Goal: Transaction & Acquisition: Purchase product/service

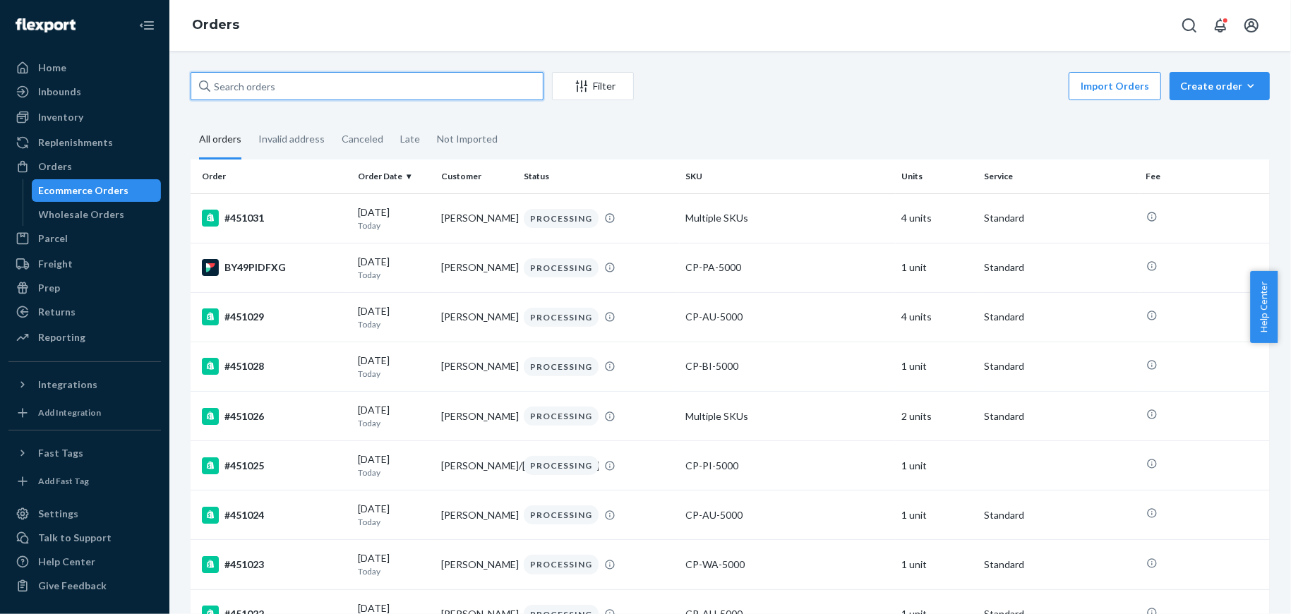
paste input "#398678"
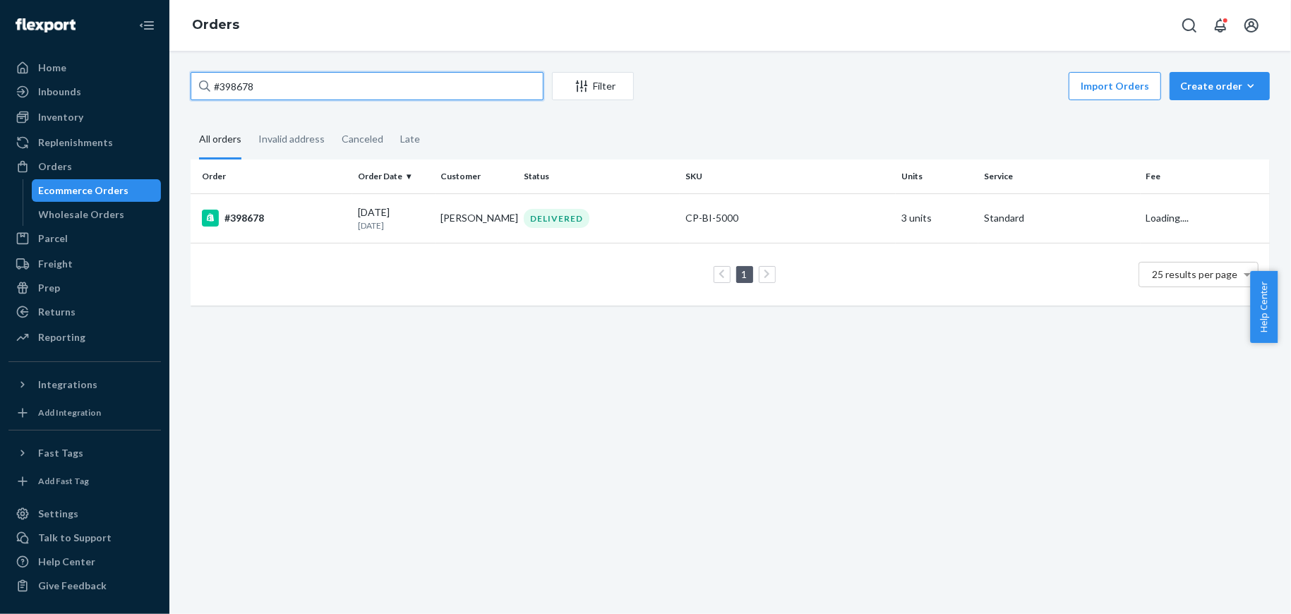
type input "#398678"
click at [319, 197] on td "#398678" at bounding box center [272, 217] width 162 height 49
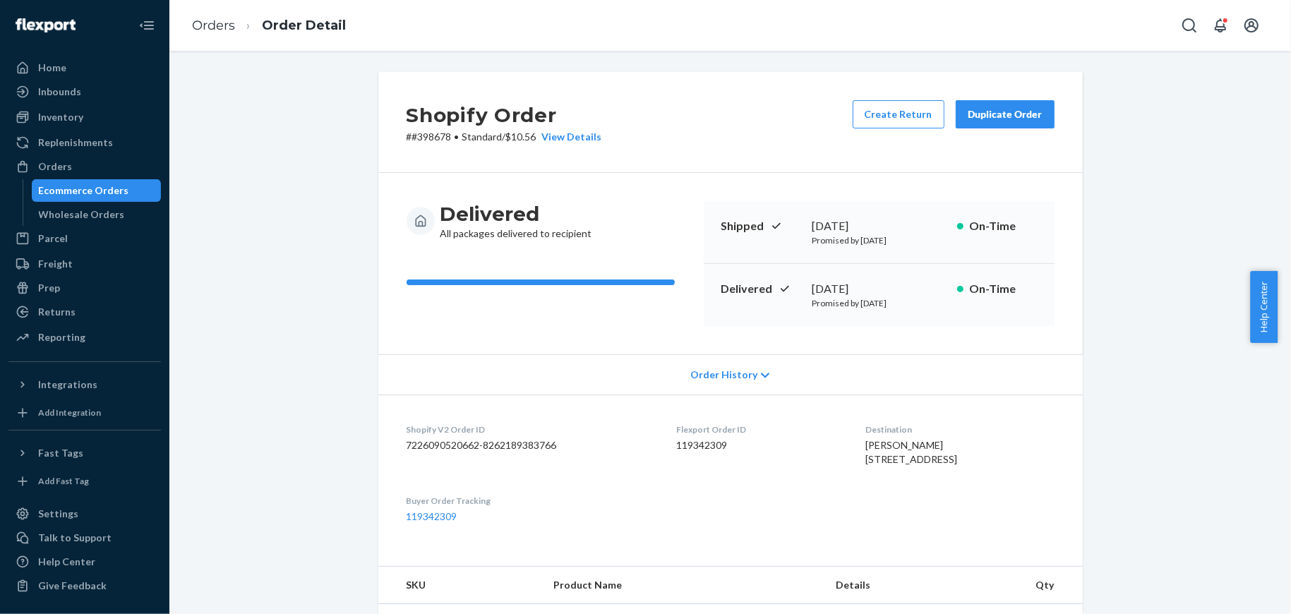
click at [974, 113] on div "Duplicate Order" at bounding box center [1004, 114] width 75 height 14
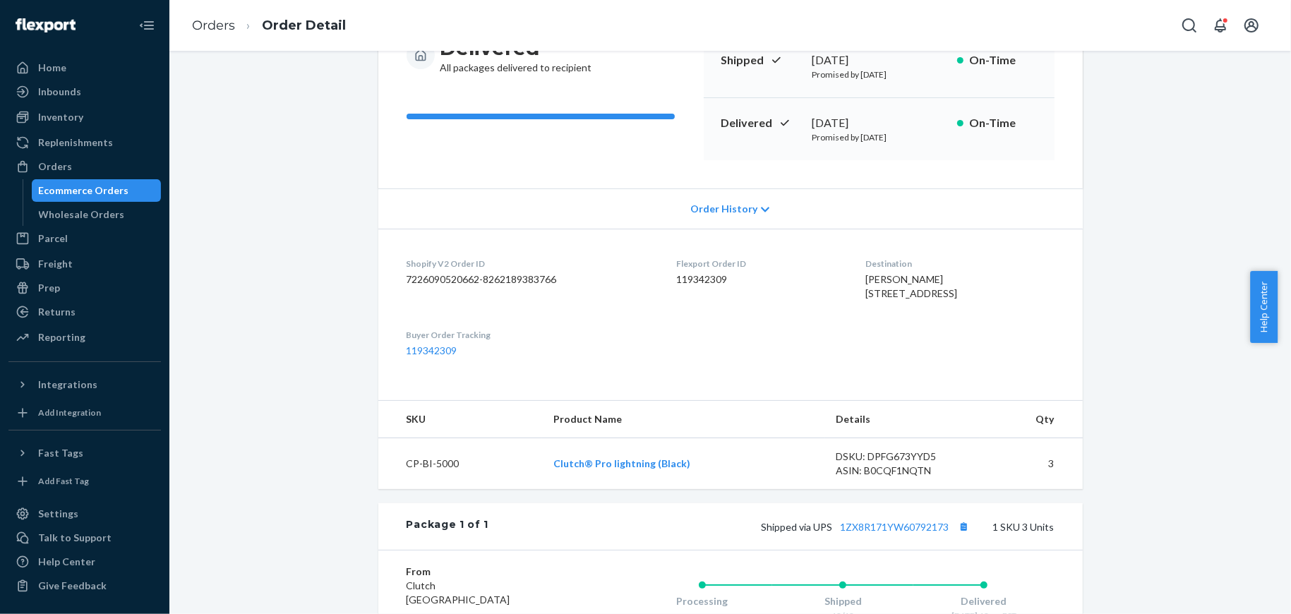
scroll to position [265, 0]
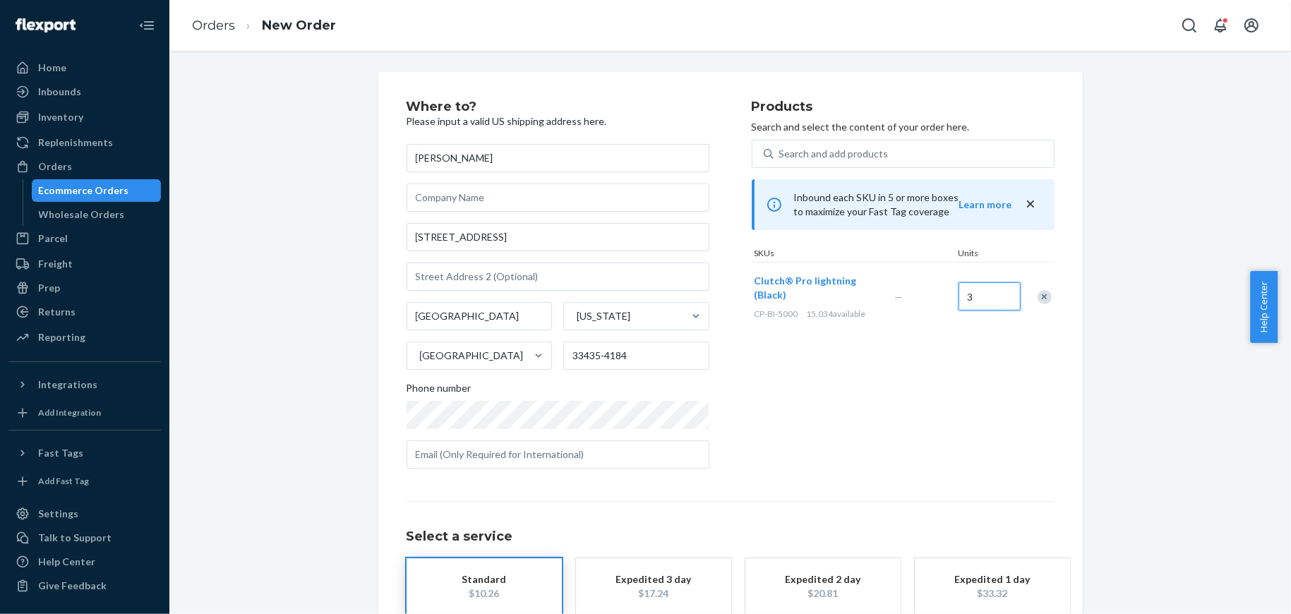
click at [968, 294] on input "3" at bounding box center [989, 296] width 62 height 28
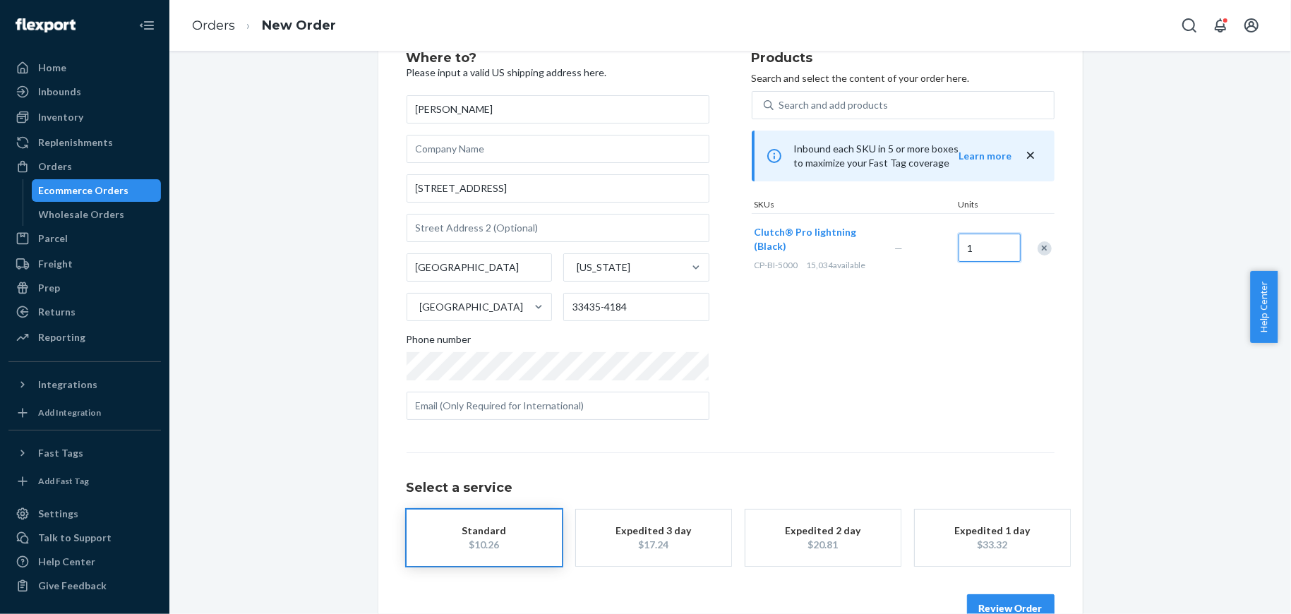
scroll to position [85, 0]
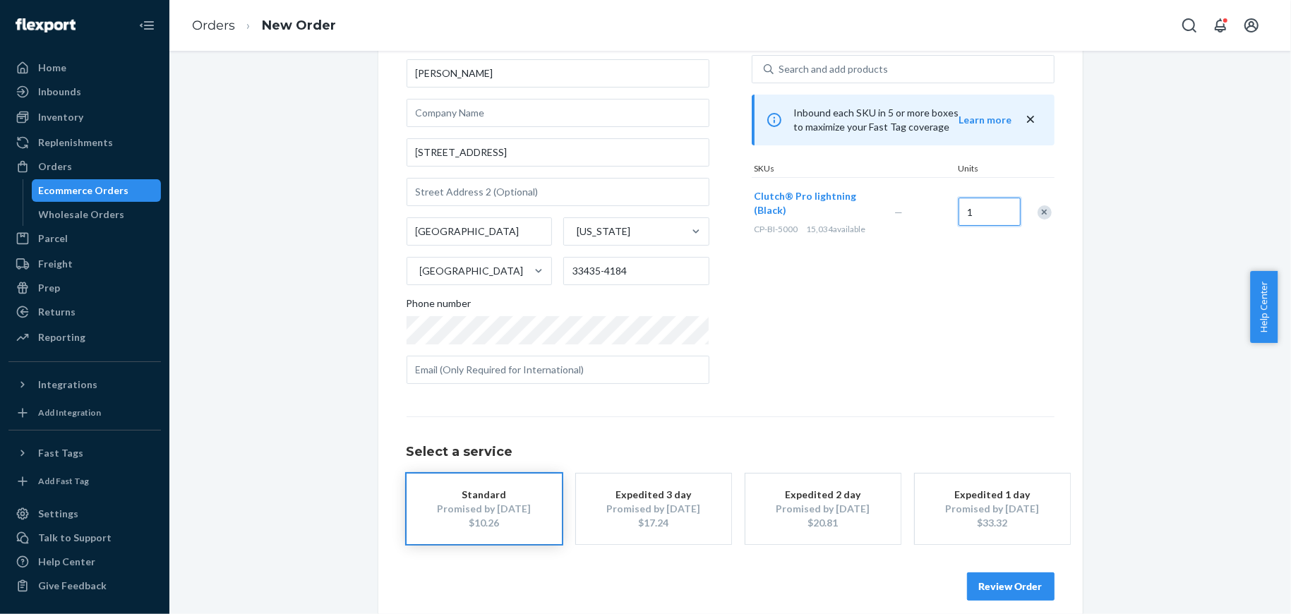
type input "1"
click at [998, 571] on div "Review Order" at bounding box center [730, 579] width 648 height 42
click at [984, 586] on button "Review Order" at bounding box center [1011, 586] width 88 height 28
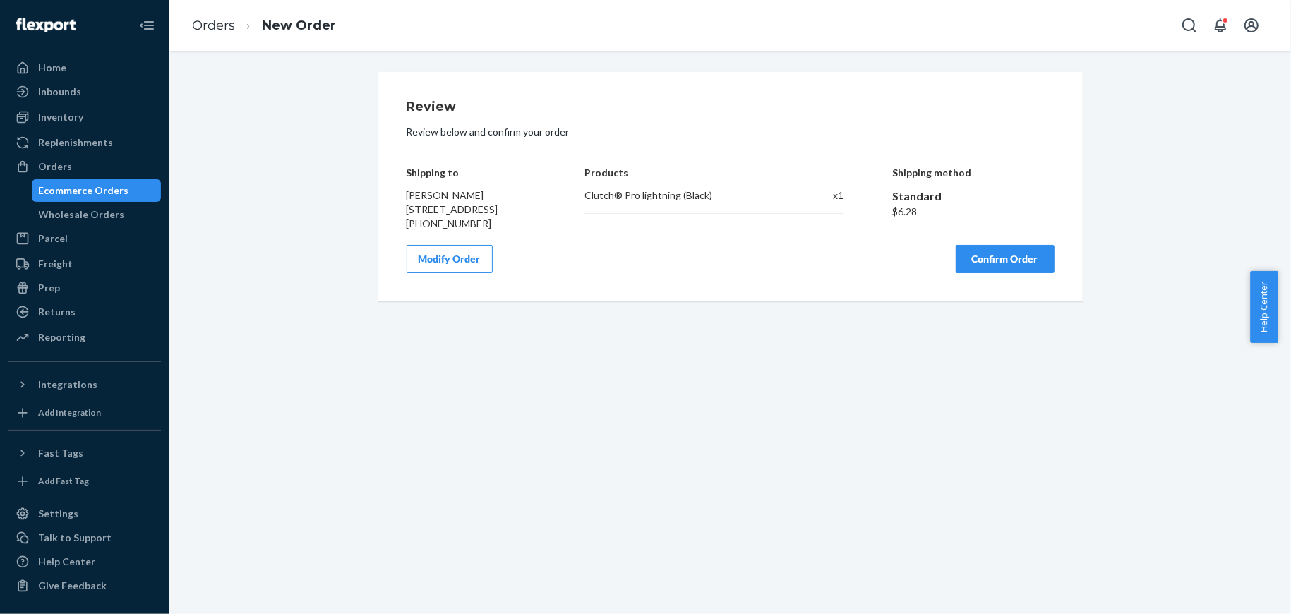
click at [986, 273] on button "Confirm Order" at bounding box center [1004, 259] width 99 height 28
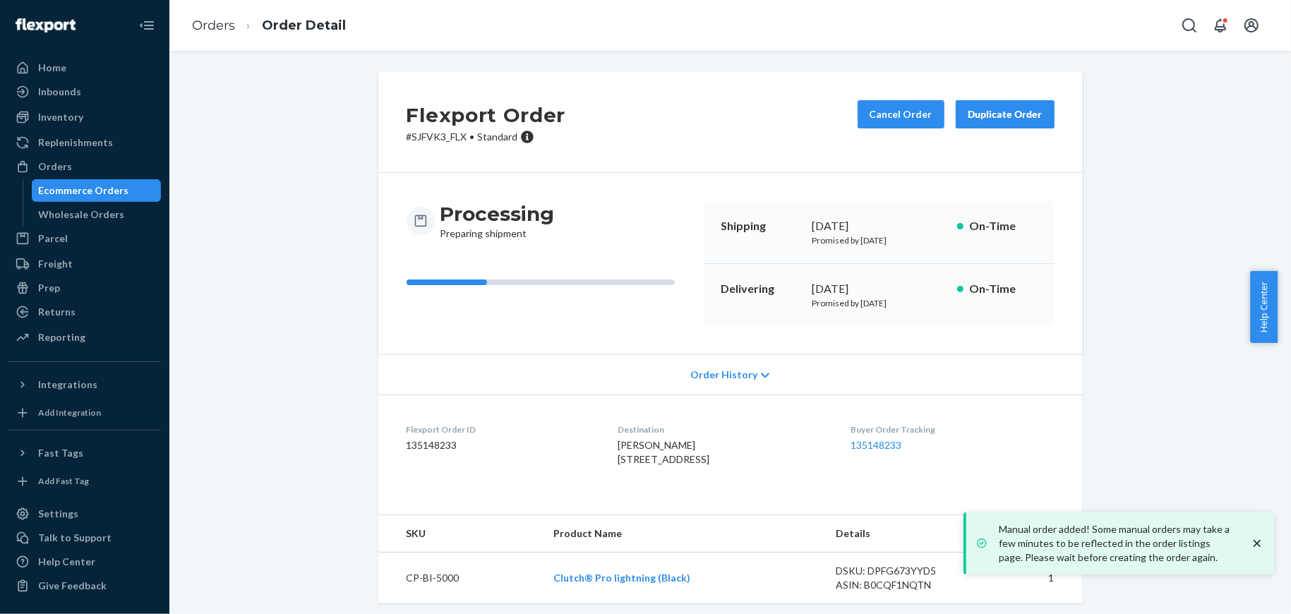
click at [438, 131] on p "# SJFVK3_FLX • Standard" at bounding box center [485, 137] width 159 height 14
copy p "SJFVK3_FLX"
click at [66, 175] on div "Orders" at bounding box center [85, 167] width 150 height 20
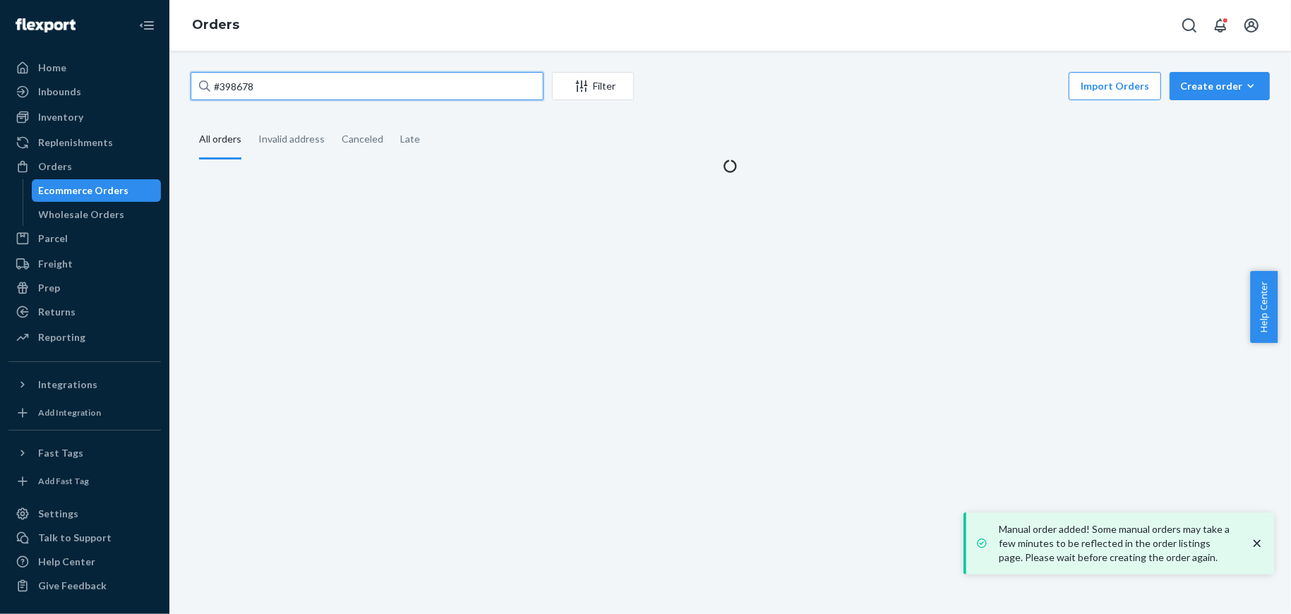
drag, startPoint x: 324, startPoint y: 88, endPoint x: 308, endPoint y: 26, distance: 63.5
click at [145, 74] on div "Home Inbounds Shipping Plans Problems Inventory Products Replenishments Orders …" at bounding box center [645, 307] width 1291 height 614
paste input "[PERSON_NAME]"
type input "[PERSON_NAME]"
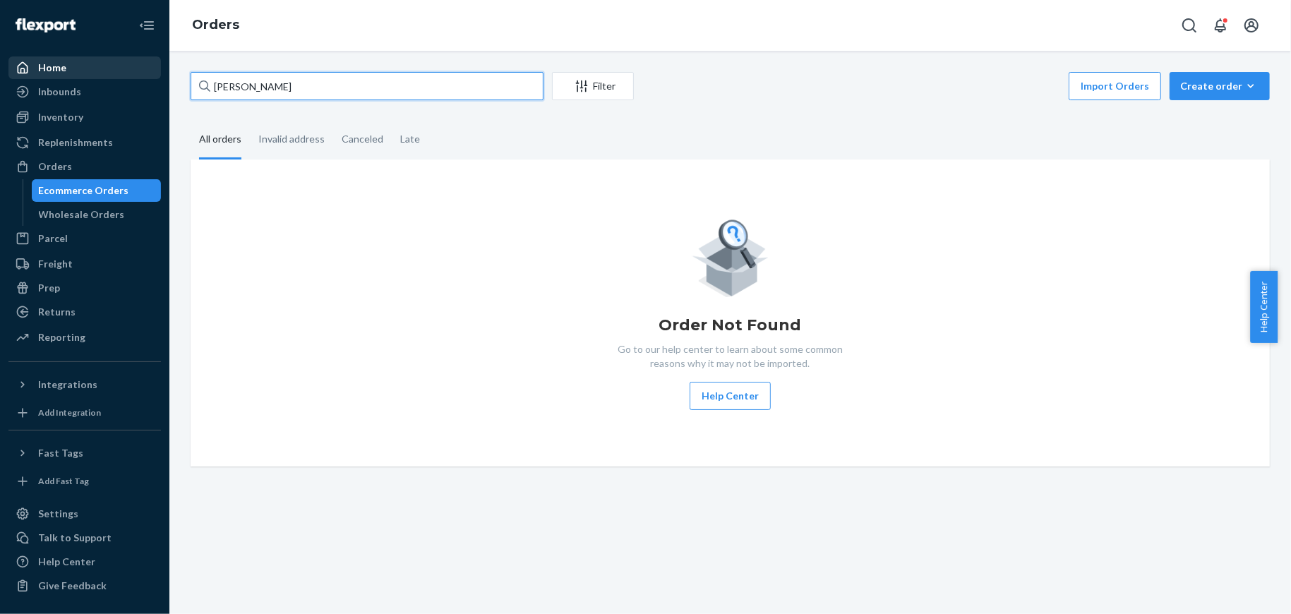
drag, startPoint x: 342, startPoint y: 92, endPoint x: 147, endPoint y: 64, distance: 196.9
click at [151, 64] on div "Home Inbounds Shipping Plans Problems Inventory Products Replenishments Orders …" at bounding box center [645, 307] width 1291 height 614
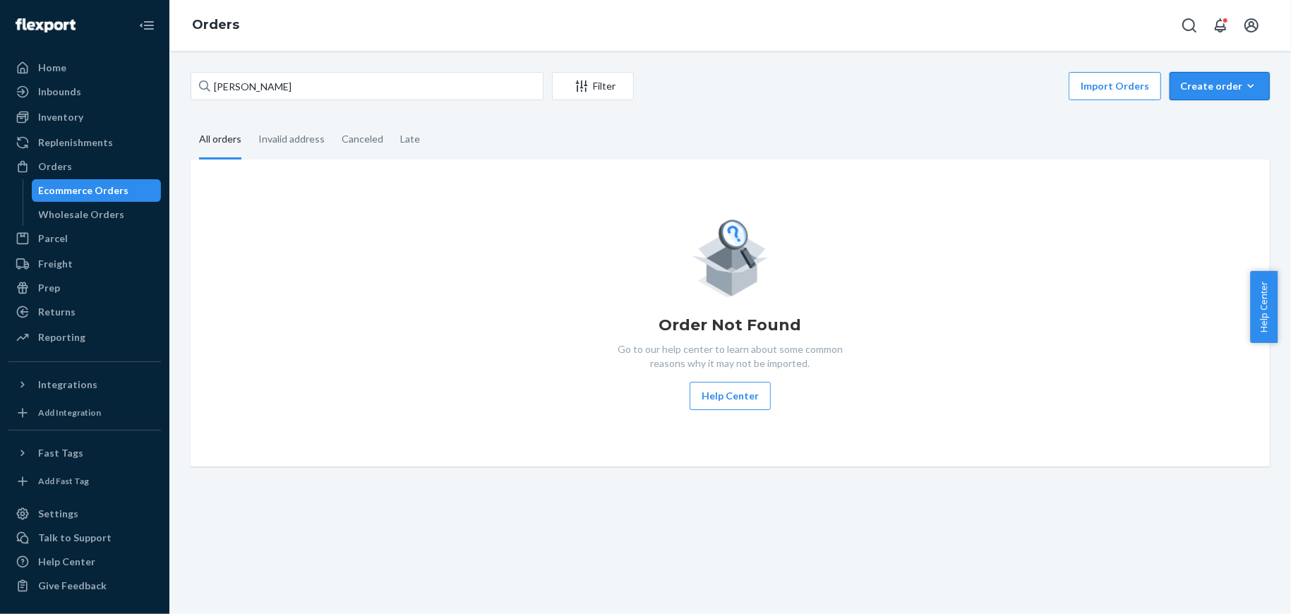
click at [1181, 84] on div "Create order" at bounding box center [1219, 86] width 79 height 14
click at [1189, 123] on span "Ecommerce order" at bounding box center [1228, 120] width 88 height 10
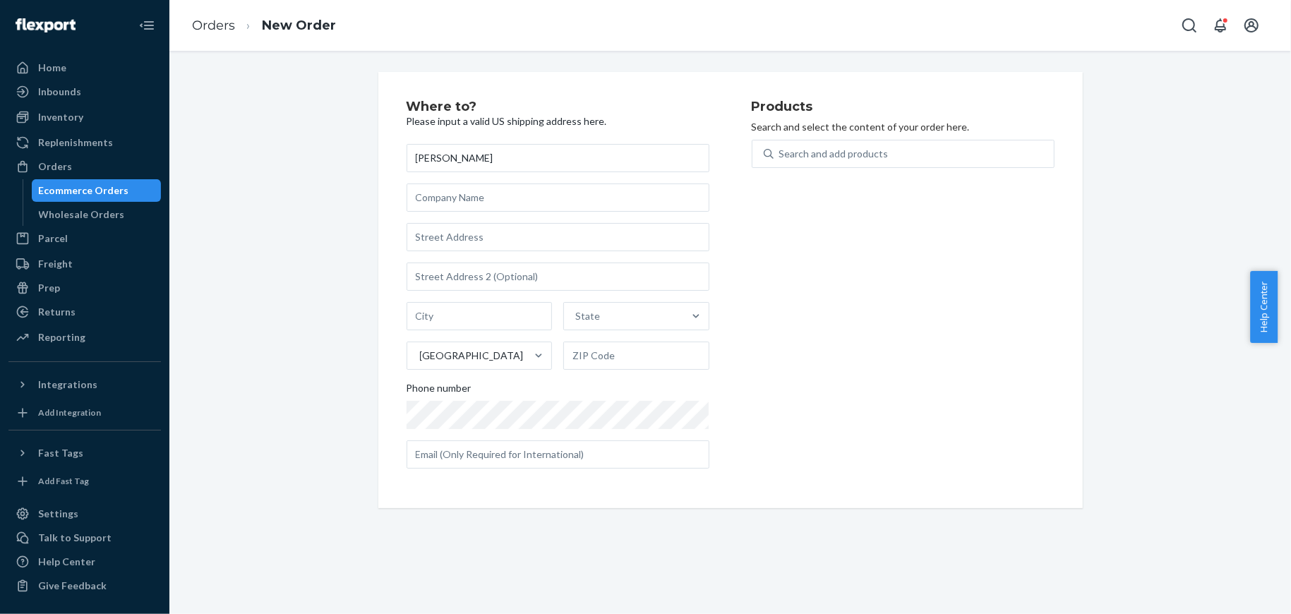
type input "[PERSON_NAME]"
click at [506, 271] on input "text" at bounding box center [557, 277] width 303 height 28
click at [506, 245] on input "text" at bounding box center [557, 237] width 303 height 28
paste input "[STREET_ADDRESS]"
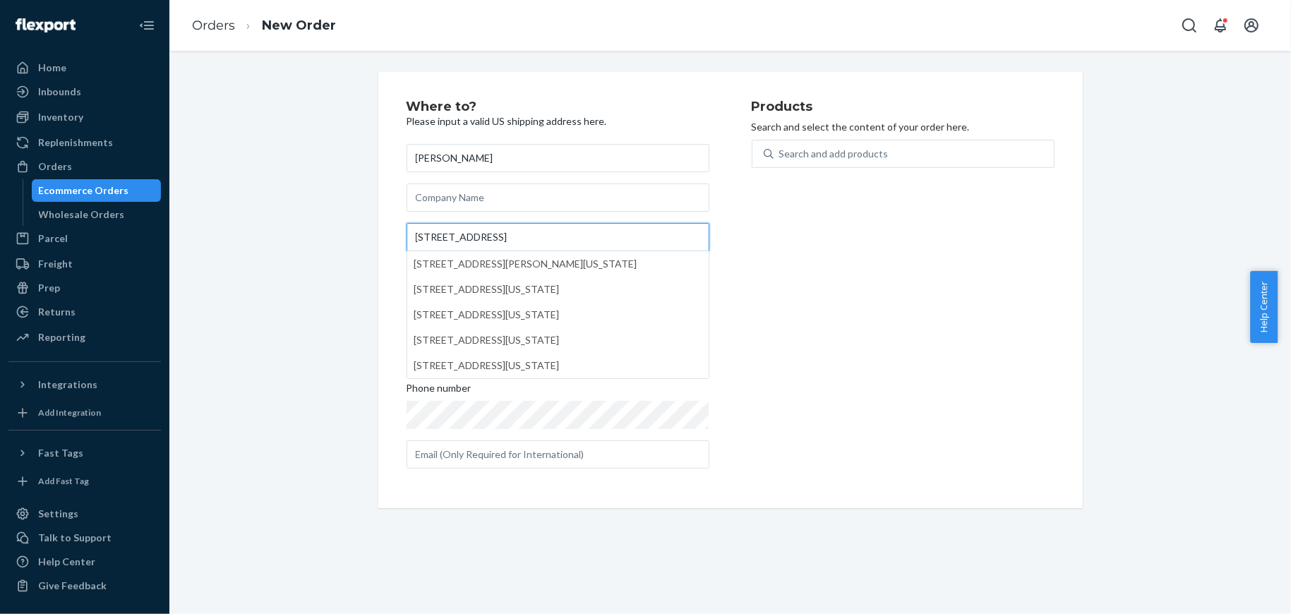
type input "[STREET_ADDRESS]"
click at [776, 231] on div "Products Search and select the content of your order here. Search and add produ…" at bounding box center [903, 290] width 303 height 380
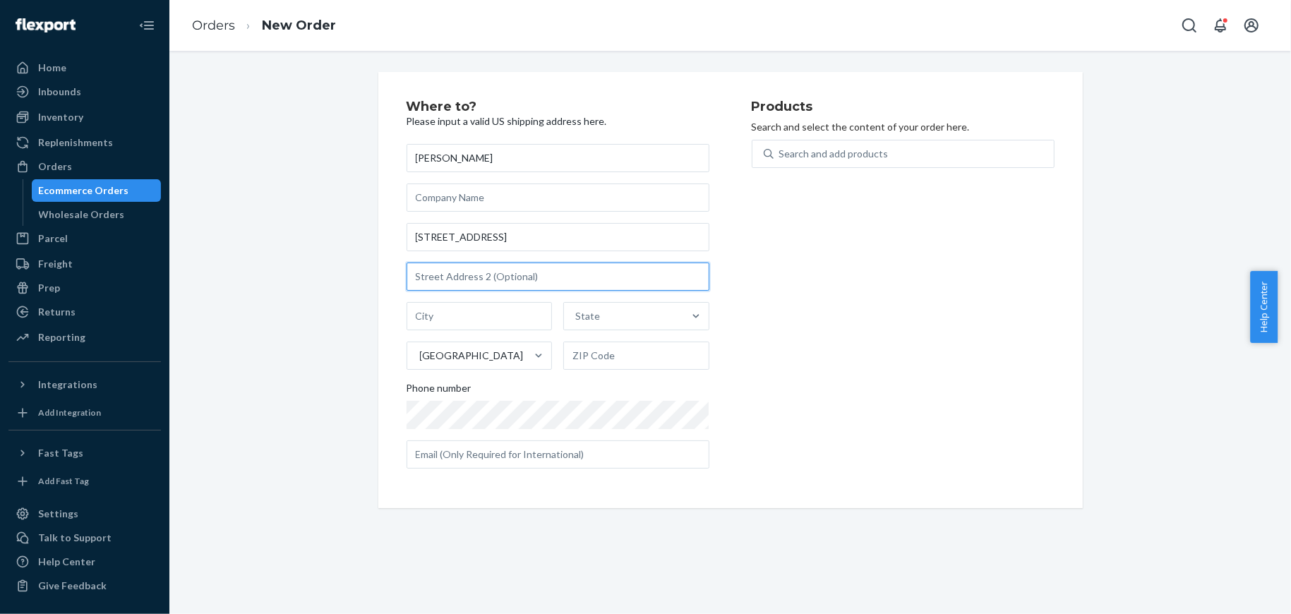
click at [434, 264] on input "text" at bounding box center [557, 277] width 303 height 28
paste input "House #4"
type input "House #4"
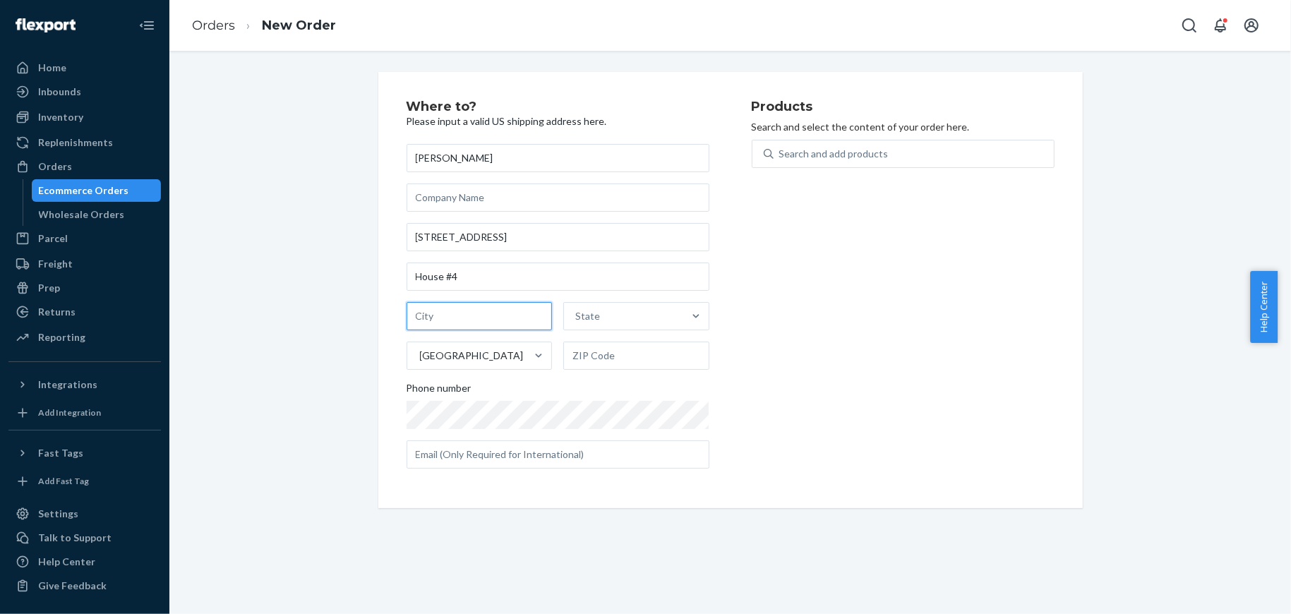
click at [442, 320] on input "text" at bounding box center [479, 316] width 146 height 28
paste input "[GEOGRAPHIC_DATA]"
click at [453, 320] on input "[GEOGRAPHIC_DATA]" at bounding box center [479, 316] width 146 height 28
click at [493, 315] on input "[GEOGRAPHIC_DATA]" at bounding box center [479, 316] width 146 height 28
click at [493, 314] on input "[GEOGRAPHIC_DATA]" at bounding box center [479, 316] width 146 height 28
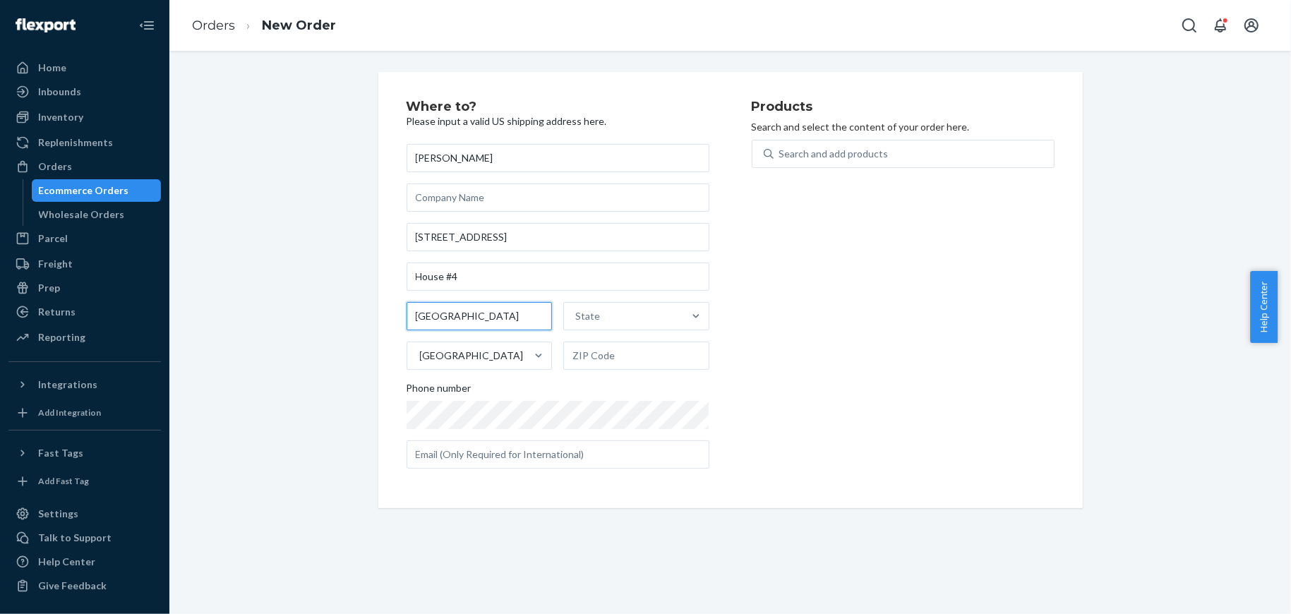
click at [493, 314] on input "[GEOGRAPHIC_DATA]" at bounding box center [479, 316] width 146 height 28
click at [494, 310] on input "[GEOGRAPHIC_DATA]" at bounding box center [479, 316] width 146 height 28
type input "[GEOGRAPHIC_DATA]"
click at [612, 353] on input "text" at bounding box center [636, 356] width 146 height 28
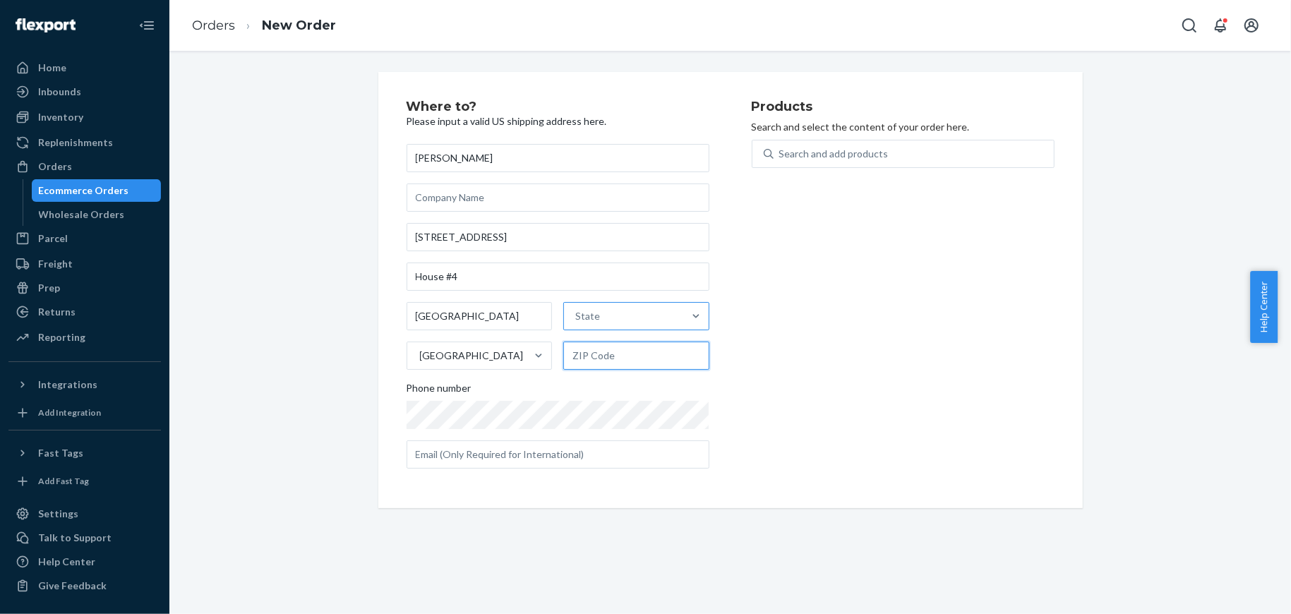
paste input "56308"
type input "56308"
click at [598, 322] on div "State" at bounding box center [623, 316] width 119 height 28
click at [577, 322] on input "State" at bounding box center [575, 316] width 1 height 14
type input "ma"
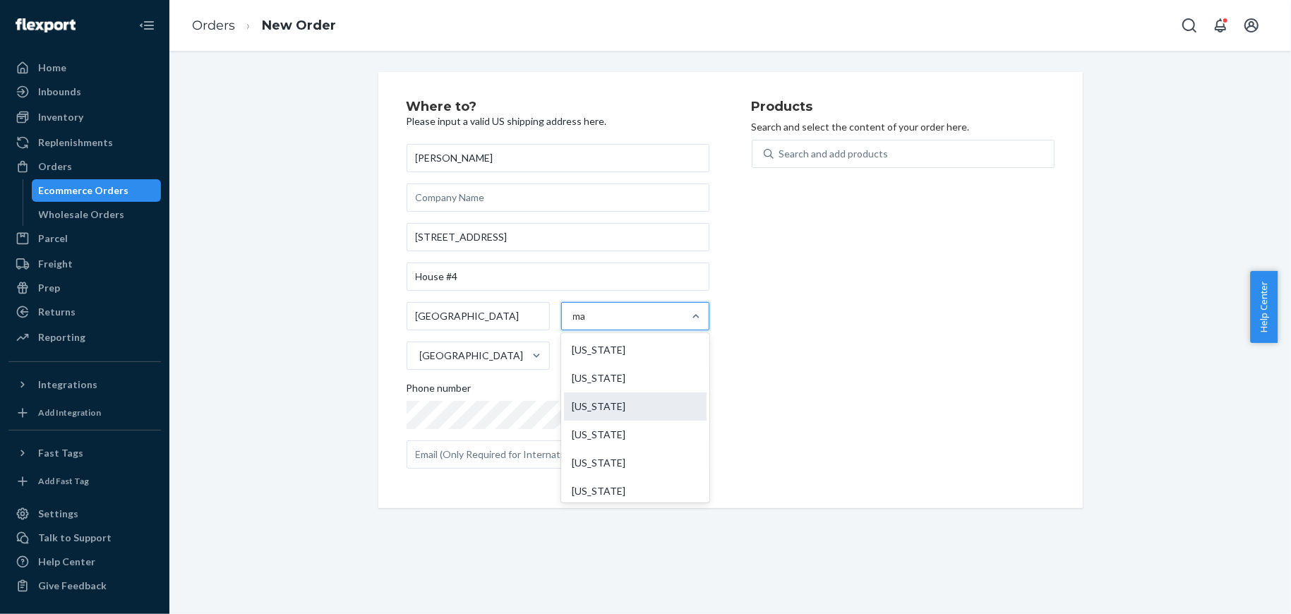
click at [603, 402] on div "[US_STATE]" at bounding box center [635, 406] width 143 height 28
click at [588, 323] on input "ma" at bounding box center [580, 316] width 15 height 14
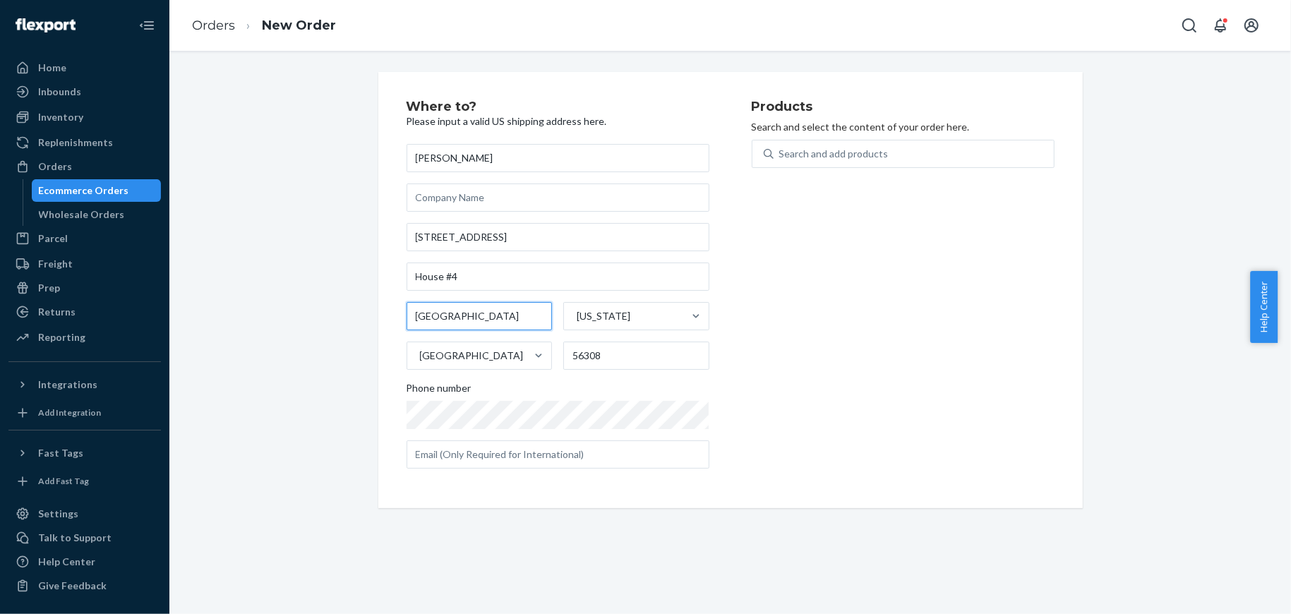
drag, startPoint x: 506, startPoint y: 314, endPoint x: 362, endPoint y: 315, distance: 144.0
click at [368, 315] on div "Where to? Please input a valid US shipping address here. [PERSON_NAME] [STREET_…" at bounding box center [730, 290] width 725 height 436
click at [590, 306] on div "[US_STATE]" at bounding box center [623, 316] width 119 height 28
click at [577, 309] on input "[US_STATE]" at bounding box center [575, 316] width 1 height 14
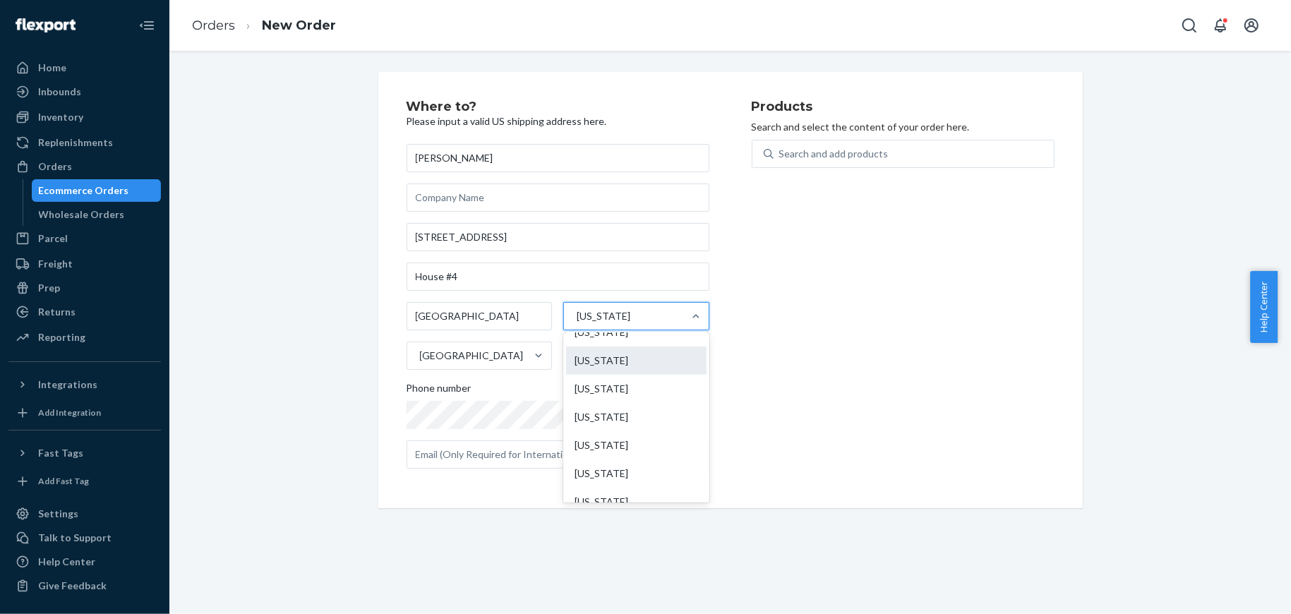
scroll to position [668, 0]
click at [607, 387] on div "[US_STATE]" at bounding box center [636, 387] width 140 height 28
click at [577, 323] on input "option [US_STATE], selected. option [US_STATE] focused, 26 of 59. 59 results av…" at bounding box center [575, 316] width 1 height 14
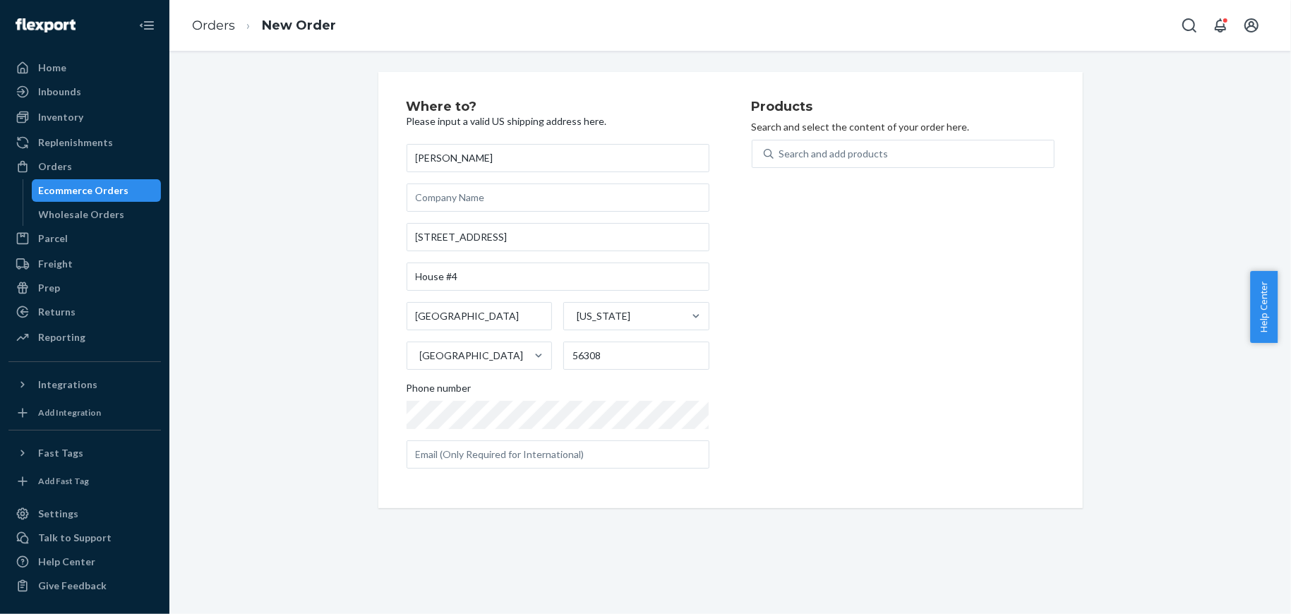
click at [808, 379] on div "Products Search and select the content of your order here. Search and add produ…" at bounding box center [903, 290] width 303 height 380
drag, startPoint x: 457, startPoint y: 320, endPoint x: 520, endPoint y: 318, distance: 63.6
click at [520, 318] on input "[GEOGRAPHIC_DATA]" at bounding box center [479, 316] width 146 height 28
type input "[GEOGRAPHIC_DATA]"
click at [859, 310] on div "Products Search and select the content of your order here. Search and add produ…" at bounding box center [903, 290] width 303 height 380
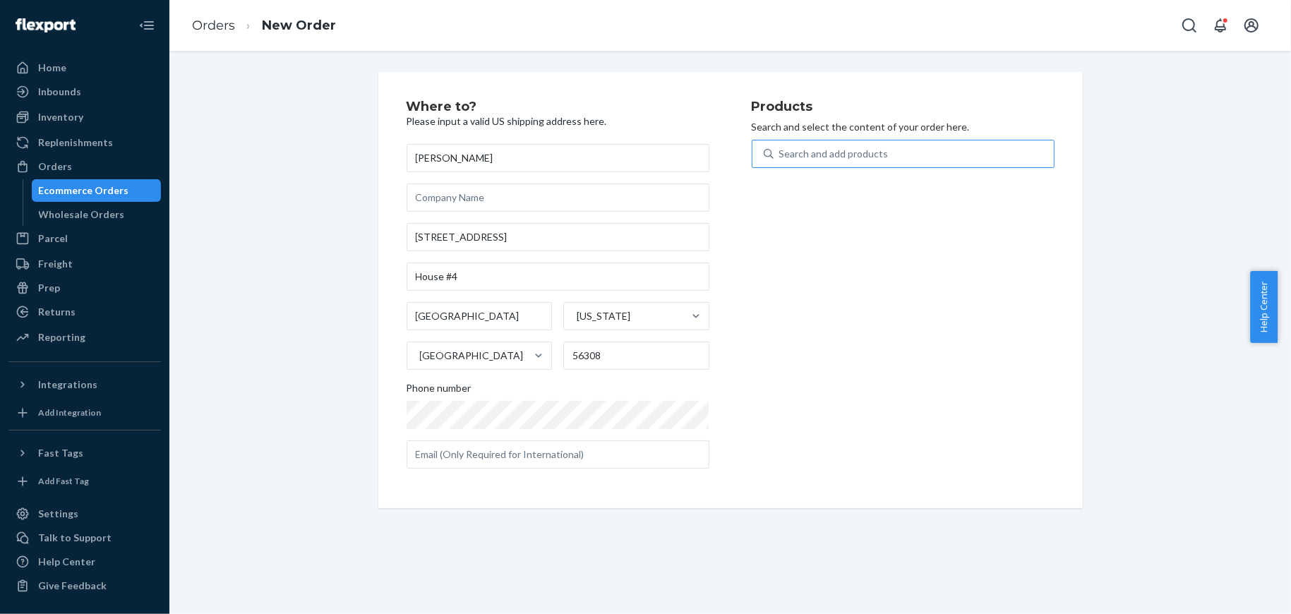
click at [798, 153] on div "Search and add products" at bounding box center [833, 154] width 109 height 14
click at [780, 153] on input "Search and add products" at bounding box center [779, 154] width 1 height 14
type input "PINK"
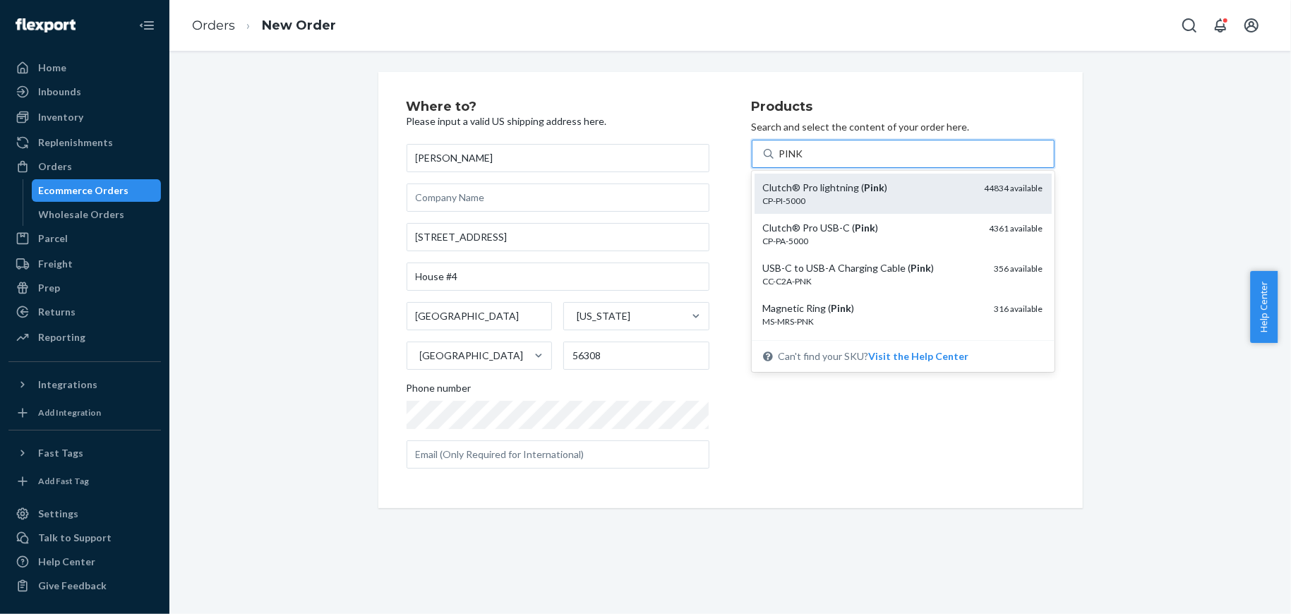
click at [834, 194] on div "Clutch® Pro lightning ( Pink )" at bounding box center [868, 188] width 210 height 14
click at [804, 161] on input "PINK" at bounding box center [791, 154] width 25 height 14
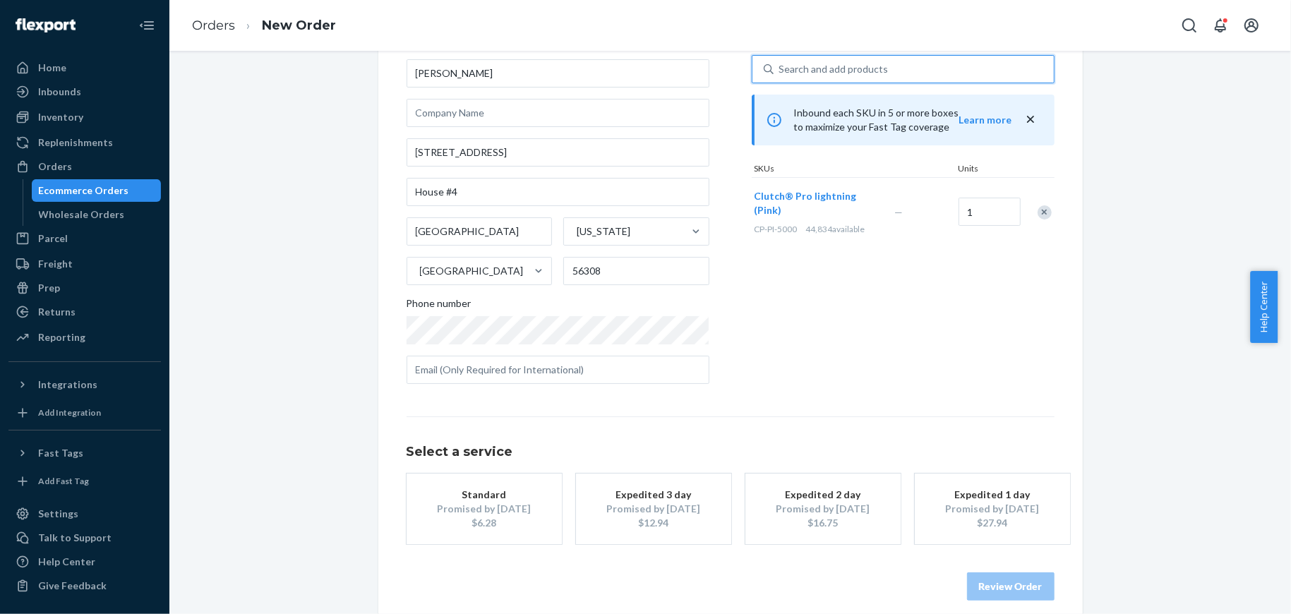
scroll to position [99, 0]
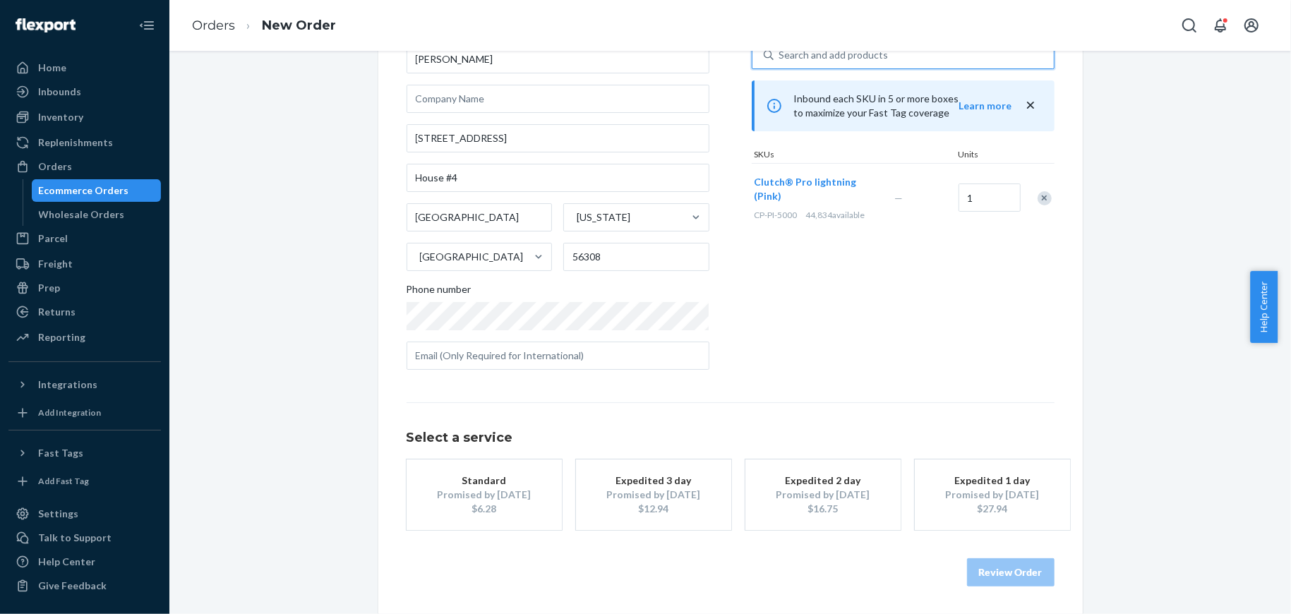
click at [517, 495] on div "Promised by [DATE]" at bounding box center [484, 495] width 113 height 14
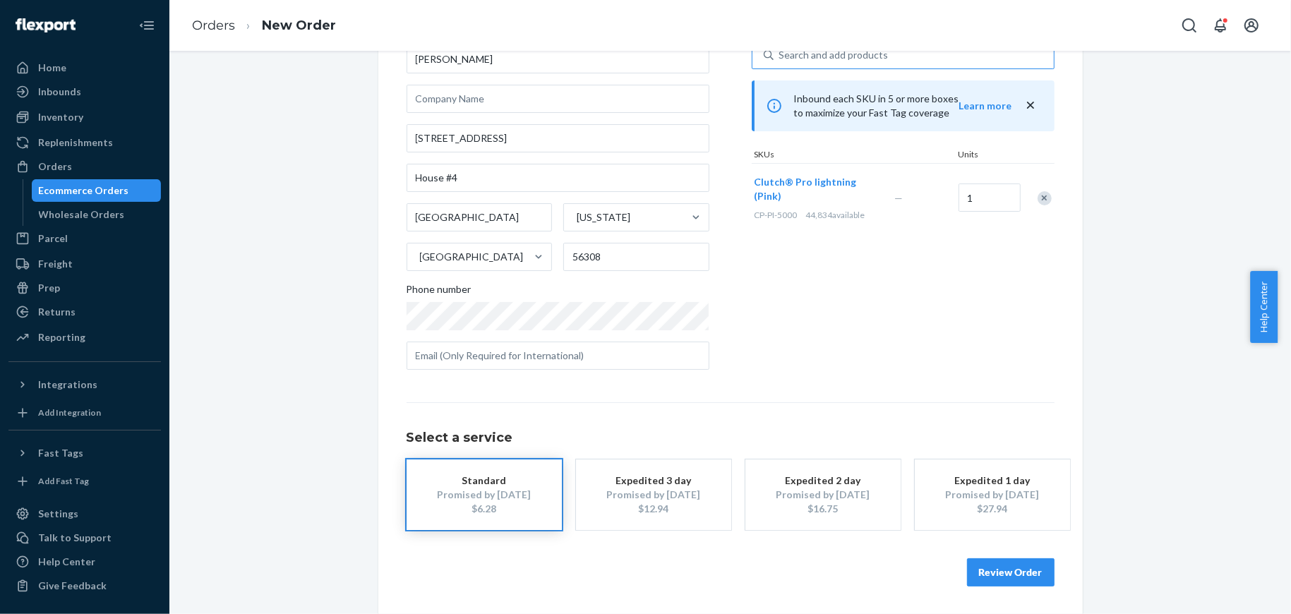
click at [1012, 569] on button "Review Order" at bounding box center [1011, 572] width 88 height 28
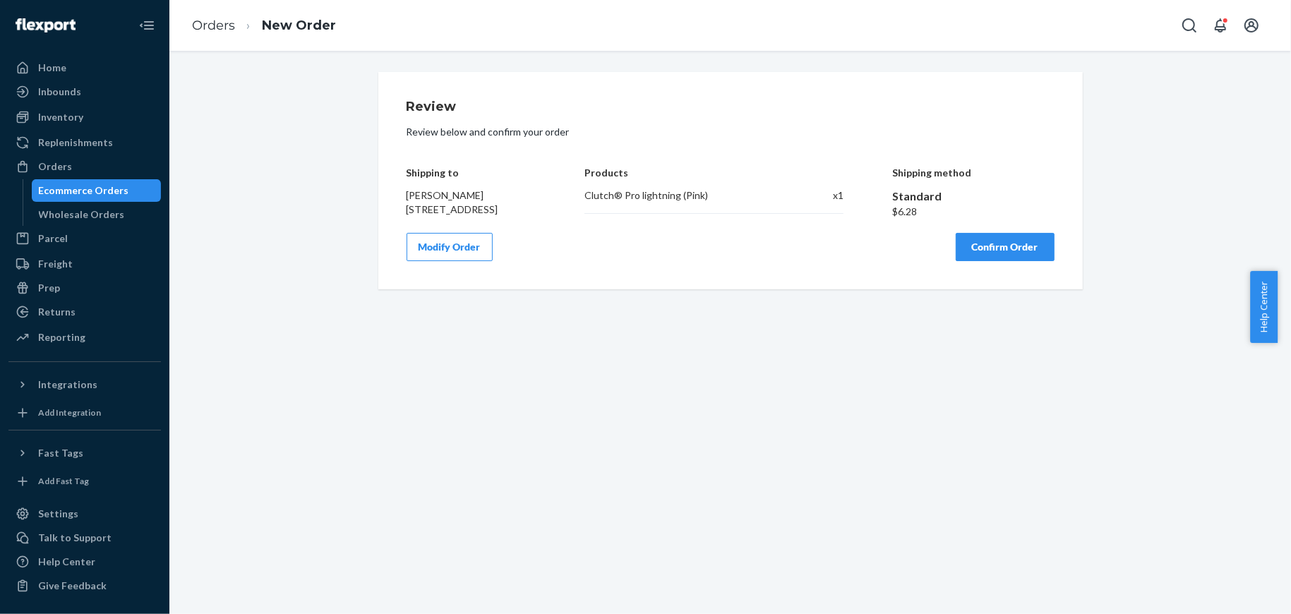
scroll to position [0, 0]
click at [544, 203] on div "Shipping to [PERSON_NAME] [STREET_ADDRESS] Products Clutch® Pro lightning (Pink…" at bounding box center [730, 182] width 648 height 73
click at [989, 261] on button "Confirm Order" at bounding box center [1004, 247] width 99 height 28
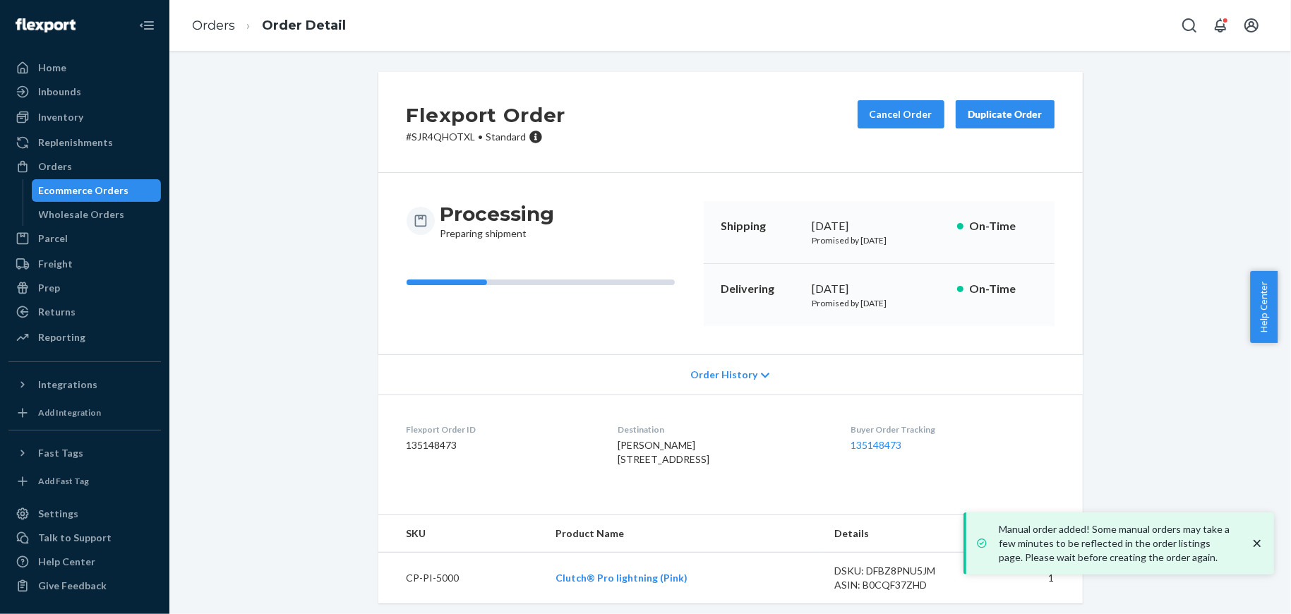
click at [432, 130] on p "# SJR4QHOTXL • Standard" at bounding box center [485, 137] width 159 height 14
copy p "SJR4QHOTXL"
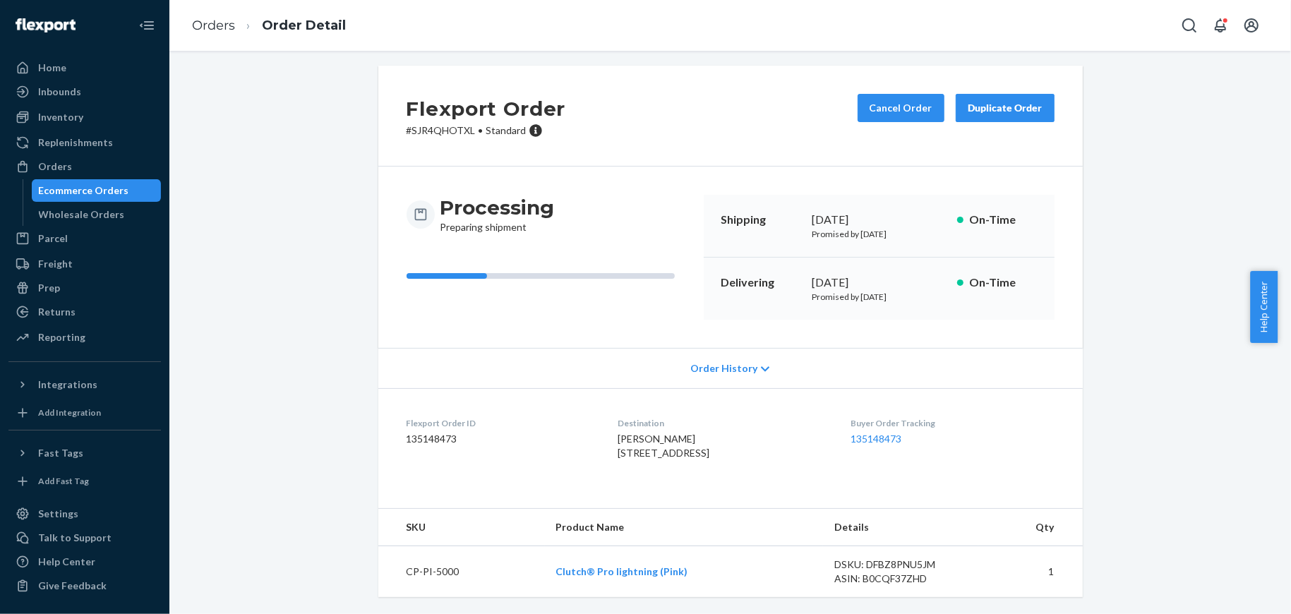
click at [707, 432] on div "[PERSON_NAME] [STREET_ADDRESS]" at bounding box center [722, 446] width 210 height 28
click at [709, 433] on span "[PERSON_NAME] [STREET_ADDRESS]" at bounding box center [663, 446] width 92 height 26
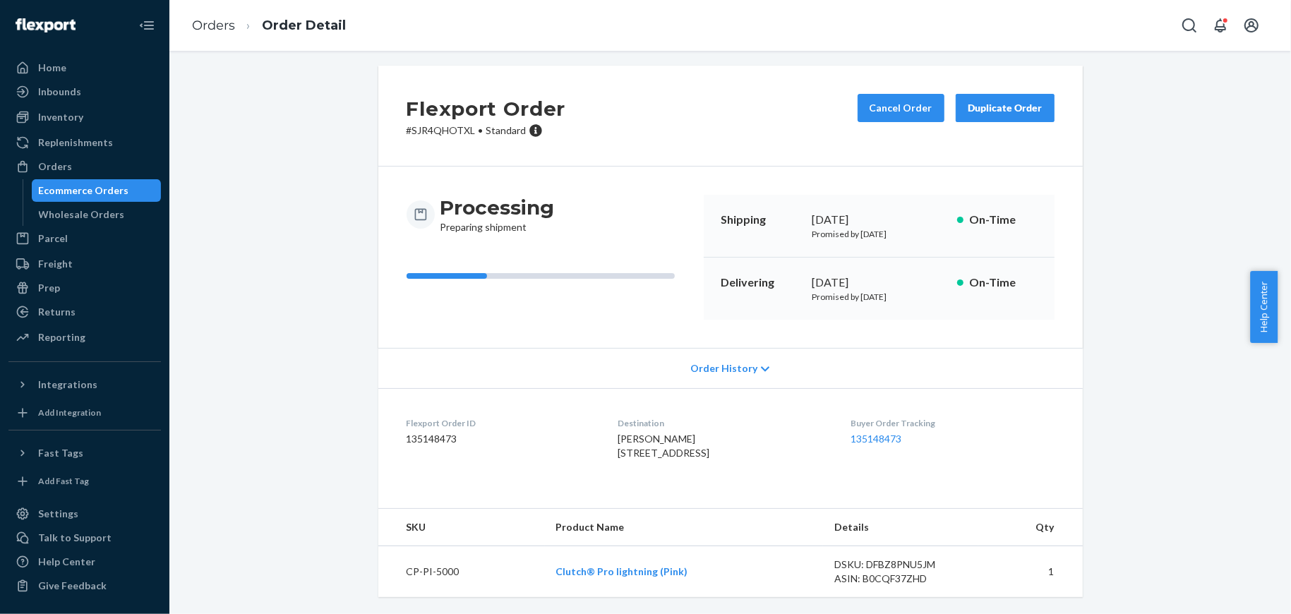
click at [709, 433] on span "[PERSON_NAME] [STREET_ADDRESS]" at bounding box center [663, 446] width 92 height 26
